Goal: Information Seeking & Learning: Learn about a topic

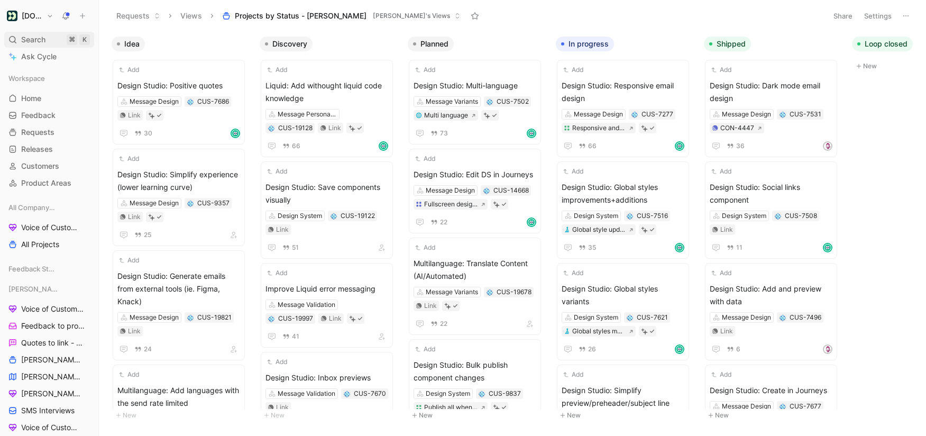
click at [49, 40] on div "Search ⌘ K" at bounding box center [49, 40] width 90 height 16
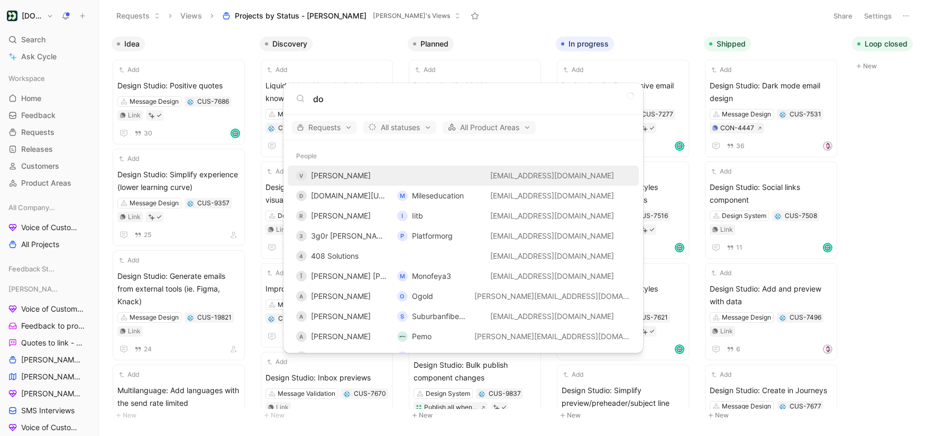
type input "d"
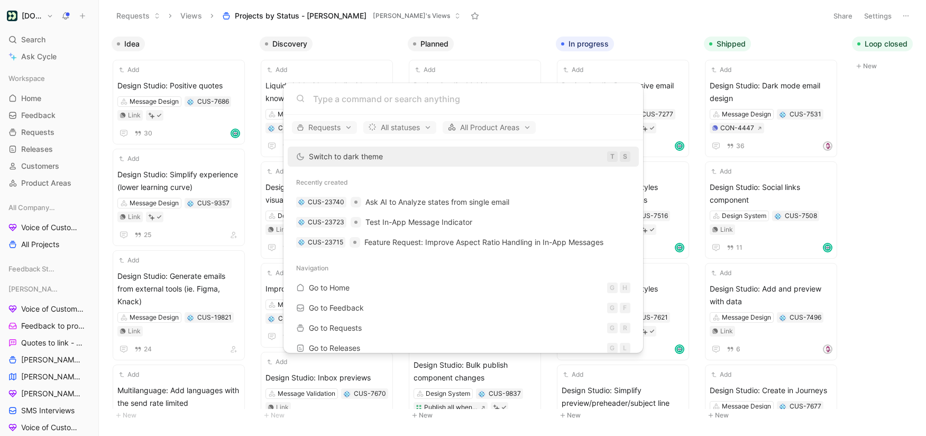
click at [40, 34] on body "[DOMAIN_NAME] Search ⌘ K Ask Cycle Workspace Home G then H Feedback G then F Re…" at bounding box center [463, 218] width 926 height 436
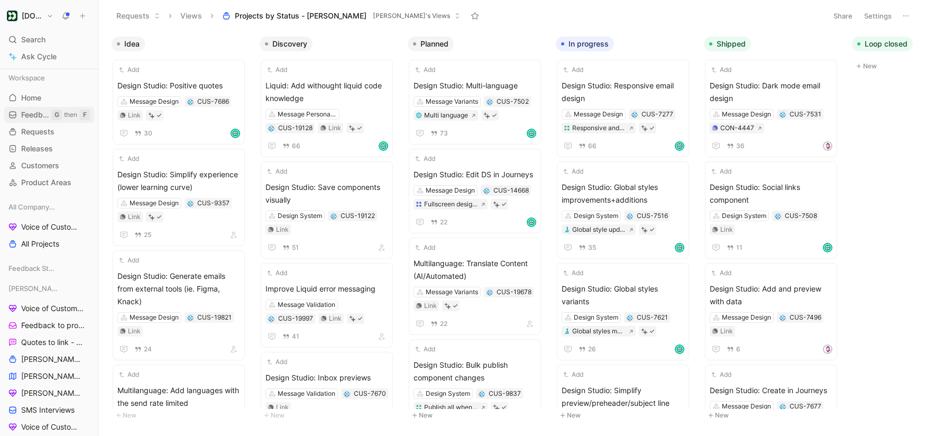
click at [35, 116] on span "Feedback" at bounding box center [36, 114] width 30 height 11
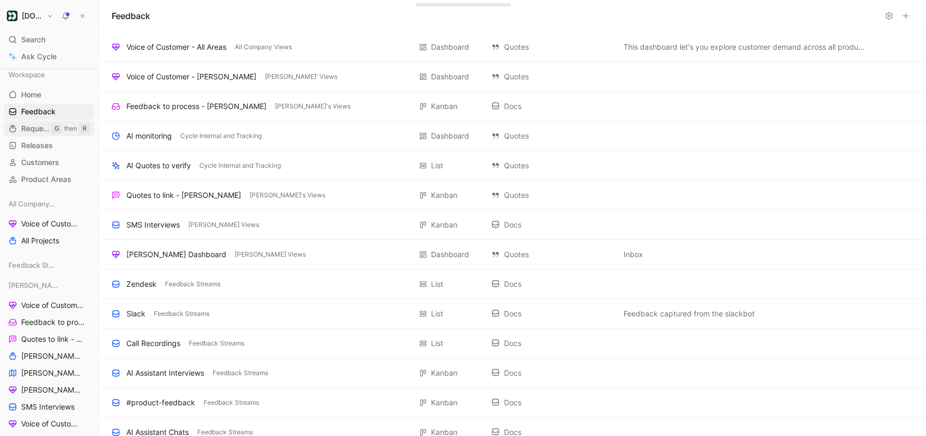
click at [34, 131] on span "Requests" at bounding box center [36, 128] width 30 height 11
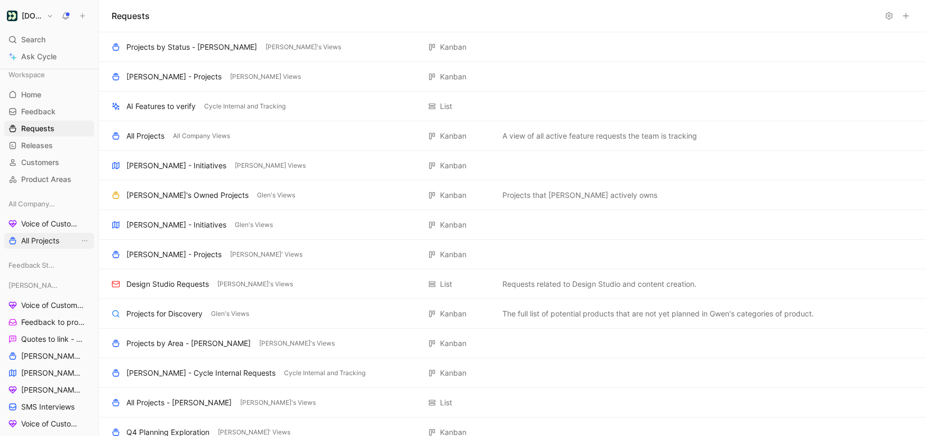
click at [45, 234] on link "All Projects" at bounding box center [49, 241] width 90 height 16
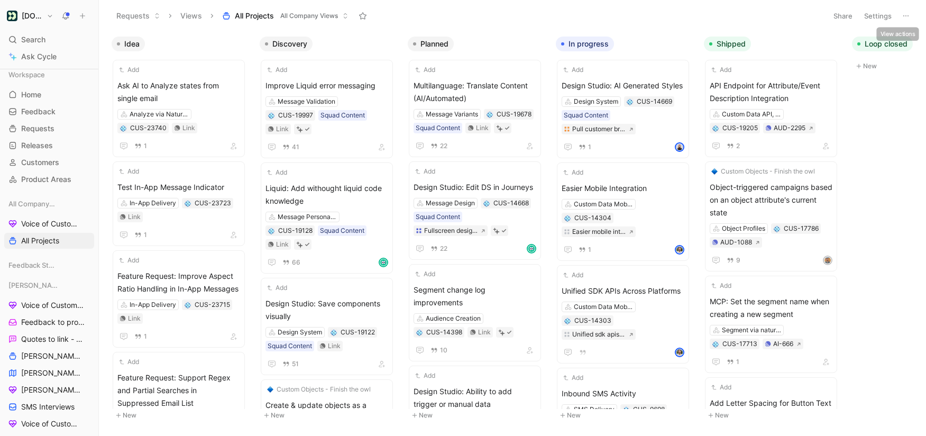
click at [901, 12] on button at bounding box center [906, 15] width 15 height 15
click at [37, 35] on span "Search" at bounding box center [33, 39] width 24 height 13
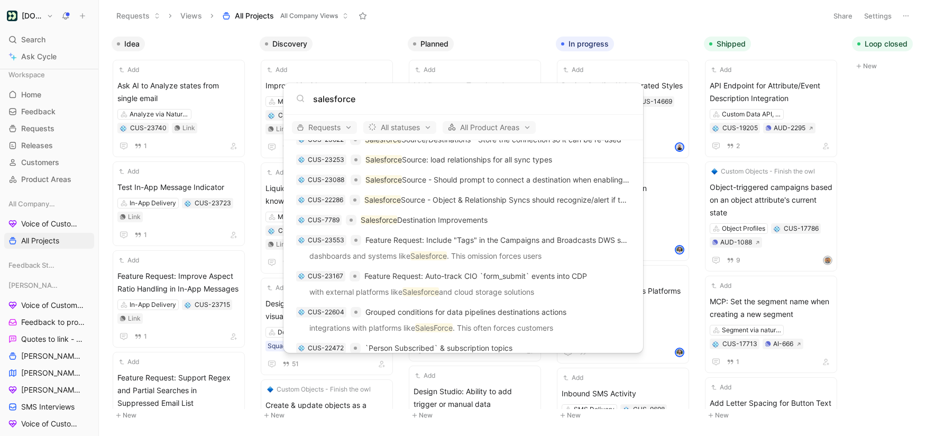
scroll to position [114, 0]
type input "salesforce"
click at [461, 216] on p "Salesforce Destination Improvements" at bounding box center [424, 218] width 127 height 13
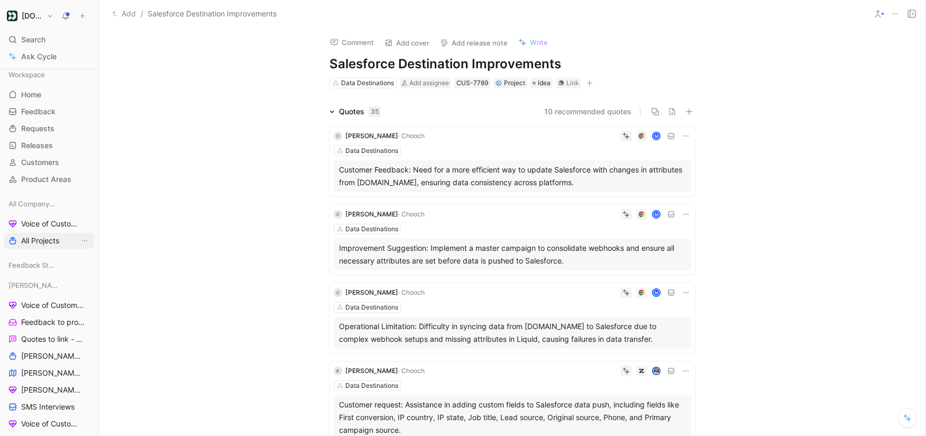
click at [38, 244] on span "All Projects" at bounding box center [40, 240] width 38 height 11
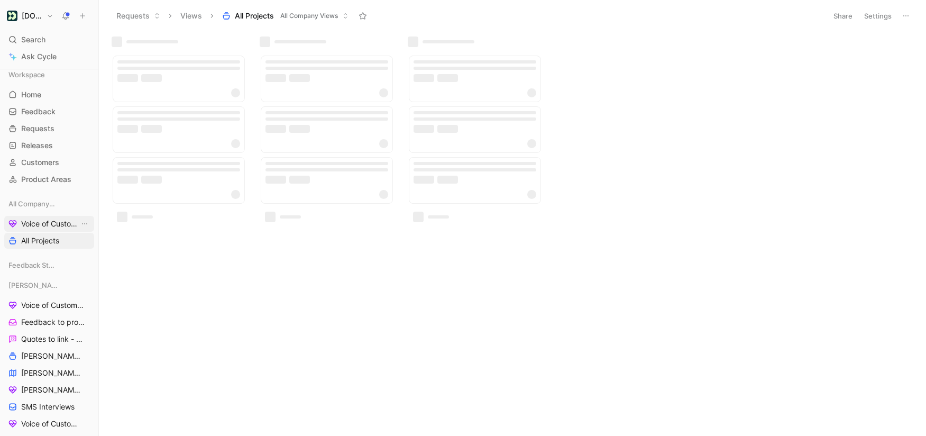
click at [47, 226] on span "Voice of Customer - All Areas" at bounding box center [50, 223] width 58 height 11
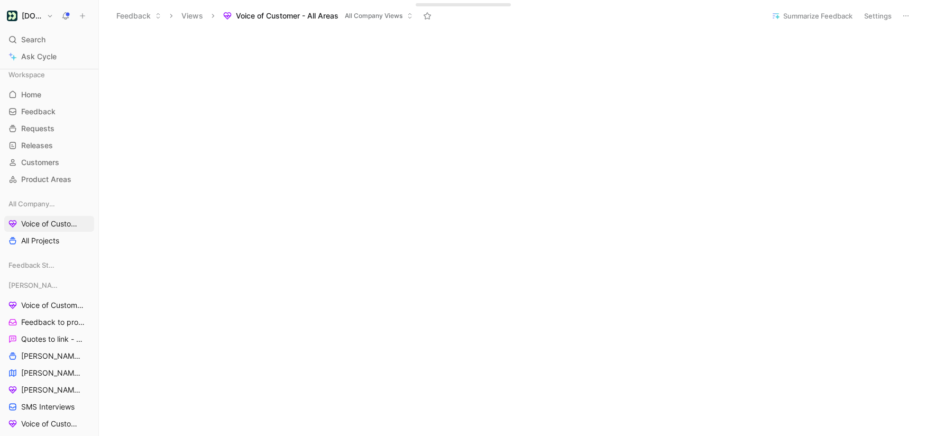
scroll to position [244, 0]
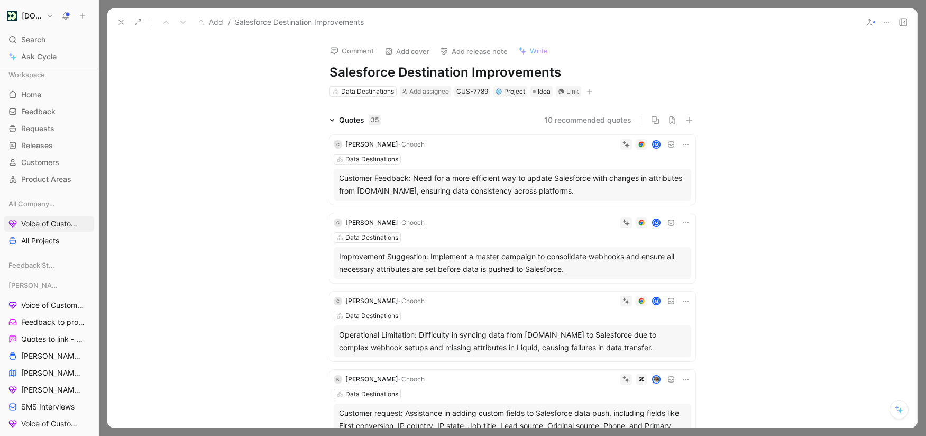
click at [118, 18] on icon at bounding box center [121, 22] width 8 height 8
click at [481, 174] on div "Customer Feedback: Need for a more efficient way to update Salesforce with chan…" at bounding box center [512, 184] width 347 height 25
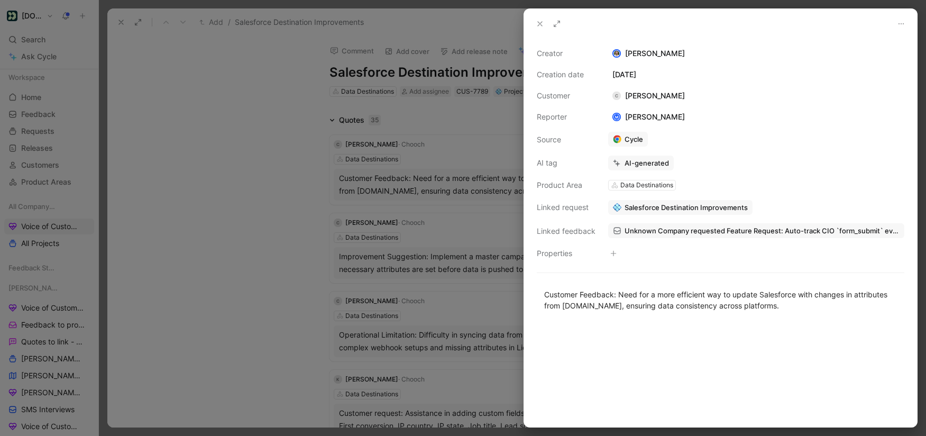
click at [541, 23] on use at bounding box center [540, 24] width 4 height 4
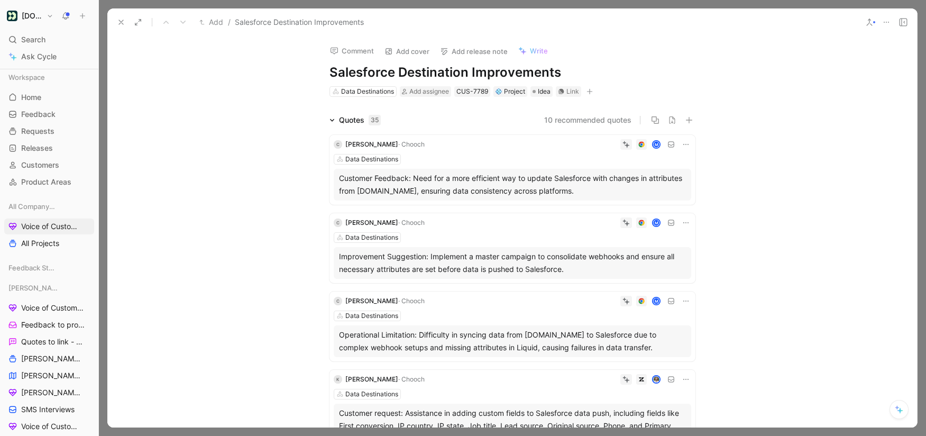
click at [116, 23] on button at bounding box center [121, 22] width 15 height 15
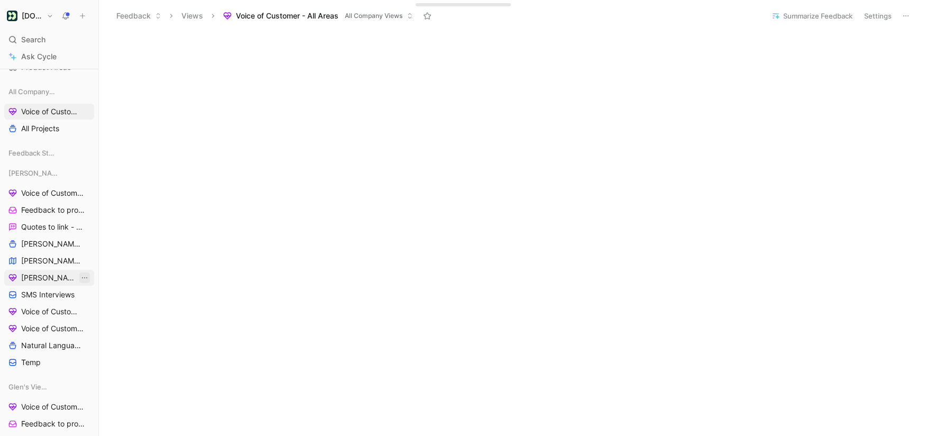
scroll to position [117, 0]
click at [54, 171] on icon at bounding box center [56, 171] width 7 height 7
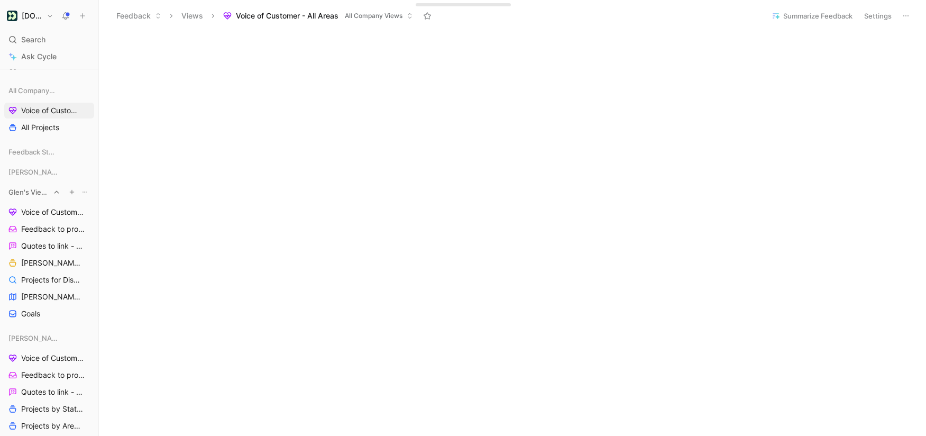
click at [58, 189] on icon at bounding box center [56, 191] width 7 height 7
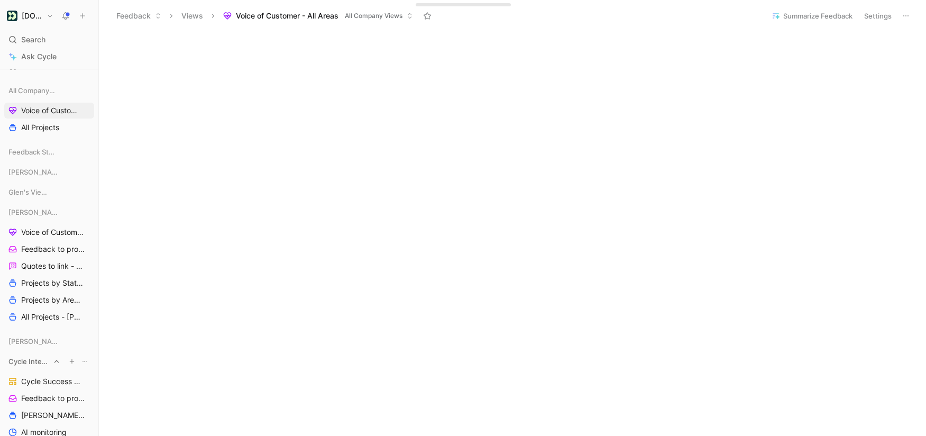
click at [57, 360] on icon at bounding box center [56, 361] width 7 height 7
click at [39, 230] on span "Voice of Customer - [PERSON_NAME]" at bounding box center [50, 232] width 58 height 11
